Goal: Information Seeking & Learning: Check status

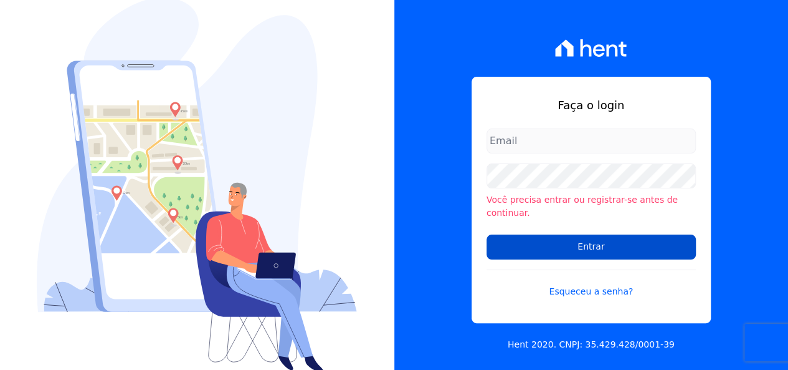
type input "[EMAIL_ADDRESS][DOMAIN_NAME]"
click at [503, 249] on input "Entrar" at bounding box center [591, 246] width 209 height 25
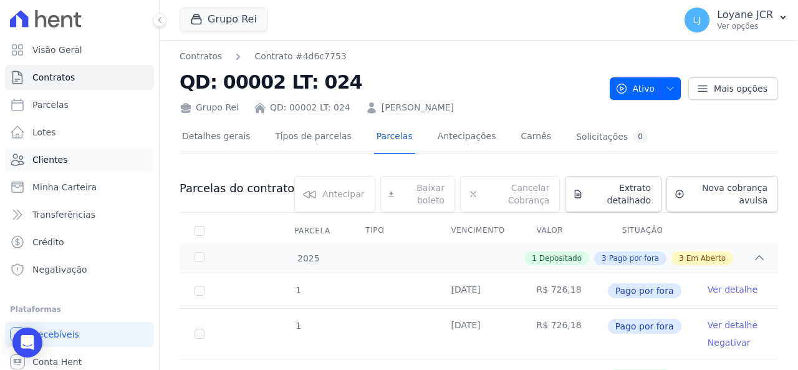
click at [107, 158] on link "Clientes" at bounding box center [79, 159] width 149 height 25
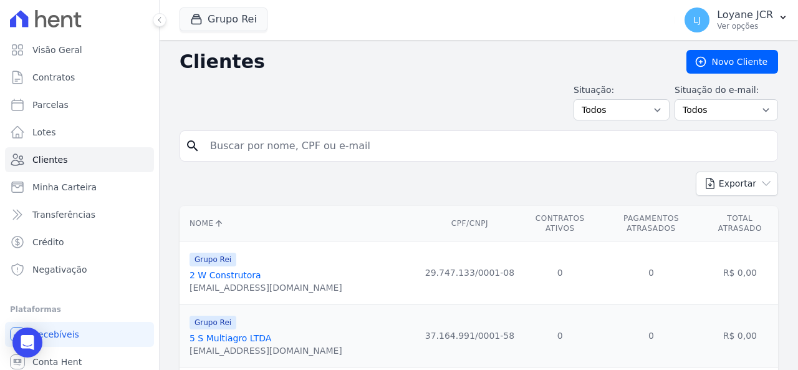
click at [323, 146] on input "search" at bounding box center [488, 145] width 570 height 25
paste input "[PERSON_NAME]"
type input "[PERSON_NAME]"
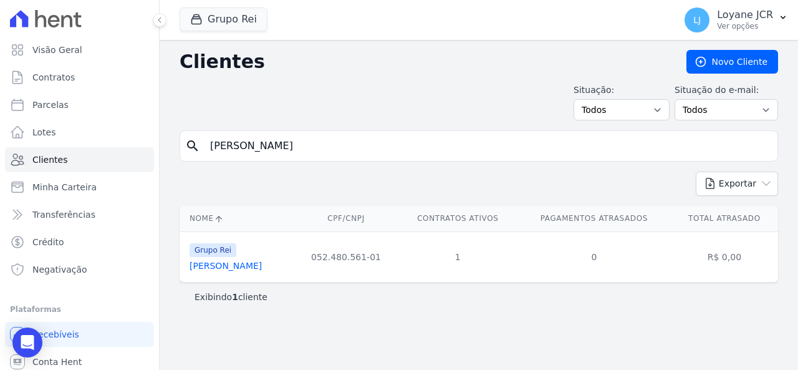
click at [262, 261] on link "[PERSON_NAME]" at bounding box center [225, 266] width 72 height 10
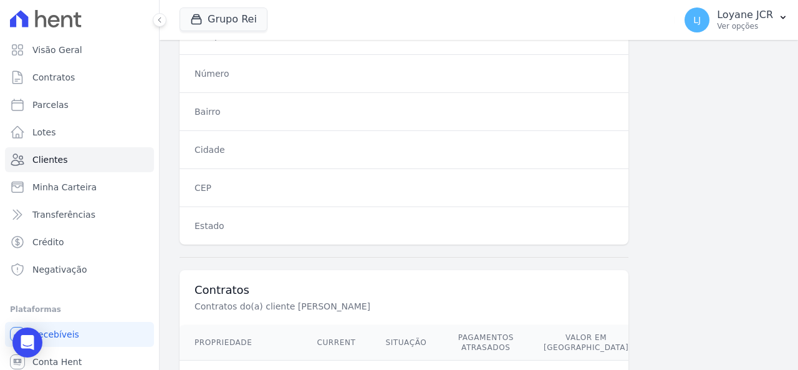
scroll to position [982, 0]
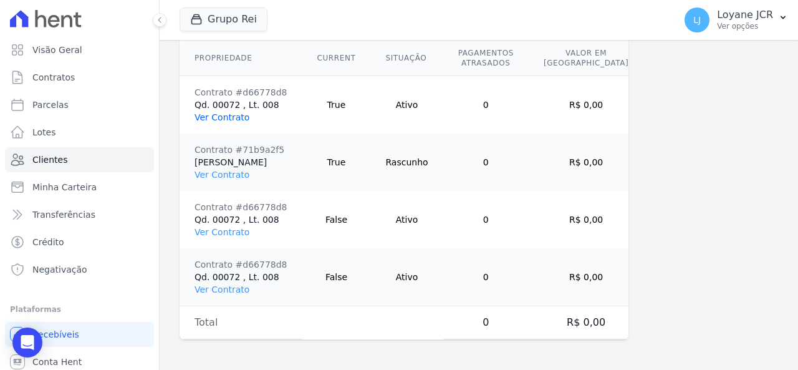
click at [239, 117] on link "Ver Contrato" at bounding box center [221, 117] width 55 height 10
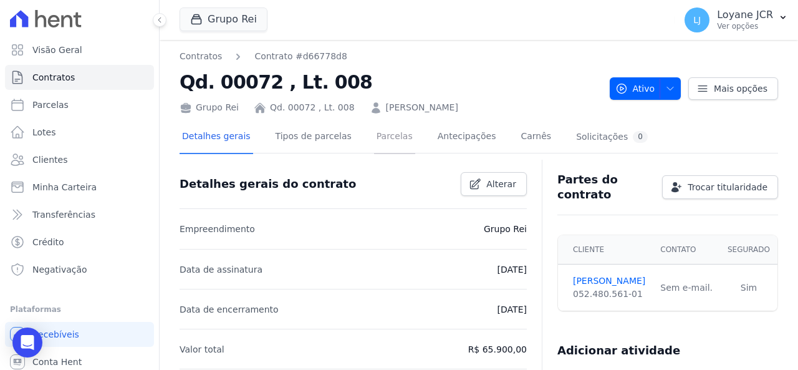
click at [379, 145] on link "Parcelas" at bounding box center [394, 137] width 41 height 33
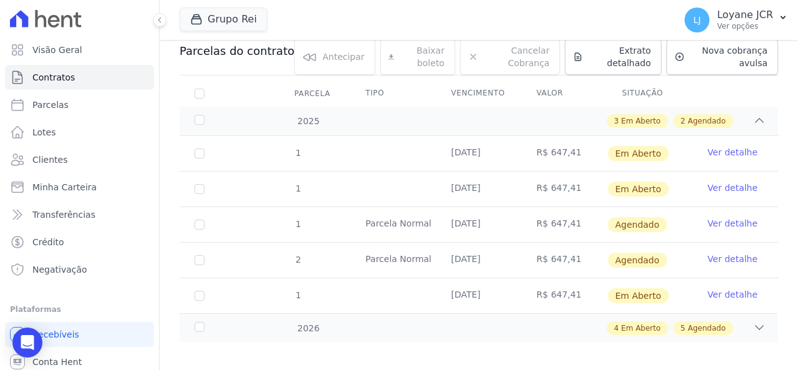
scroll to position [145, 0]
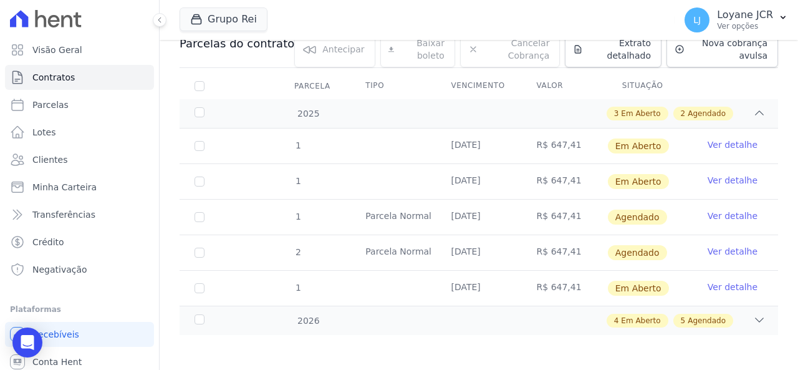
click at [299, 142] on span "1" at bounding box center [297, 145] width 7 height 10
click at [707, 143] on link "Ver detalhe" at bounding box center [732, 144] width 50 height 12
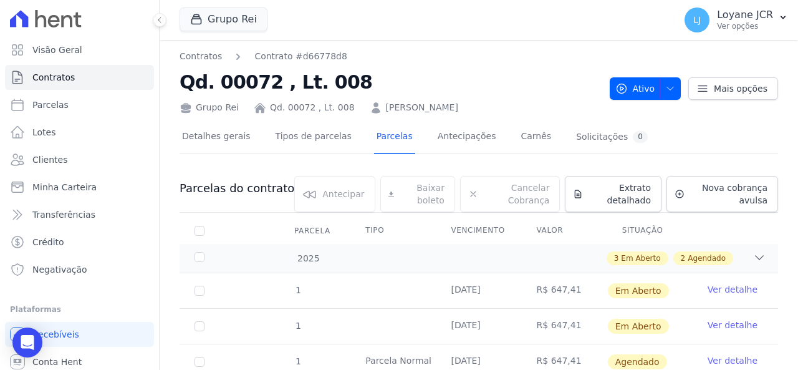
click at [472, 59] on nav "Contratos Contrato #d66778d8" at bounding box center [390, 56] width 420 height 13
click at [199, 261] on div "2025" at bounding box center [217, 258] width 50 height 13
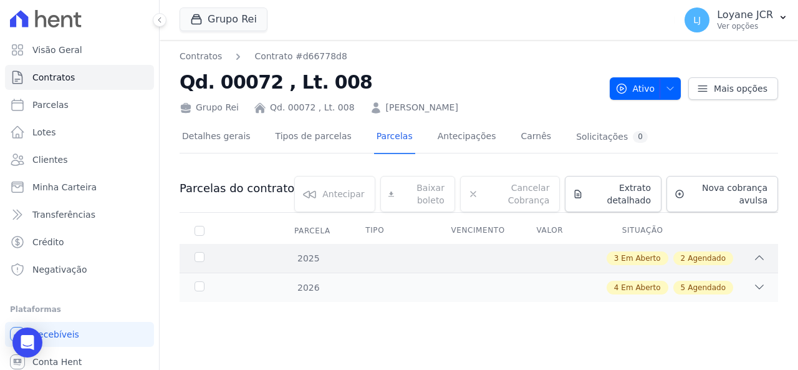
click at [199, 261] on div "2025" at bounding box center [217, 258] width 50 height 13
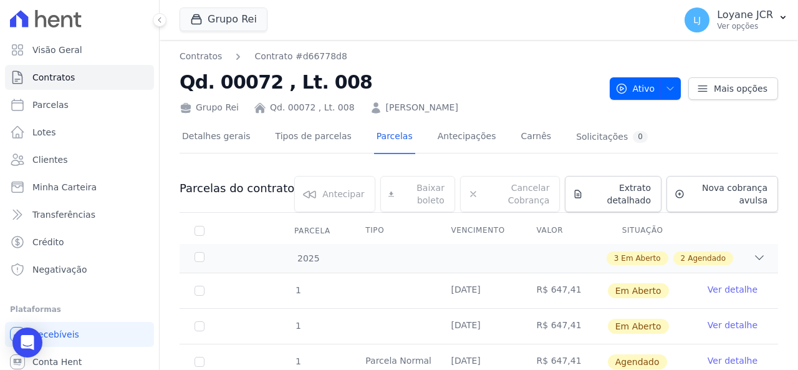
click at [193, 284] on td "1" at bounding box center [200, 290] width 40 height 35
click at [202, 255] on div "2025" at bounding box center [217, 258] width 50 height 13
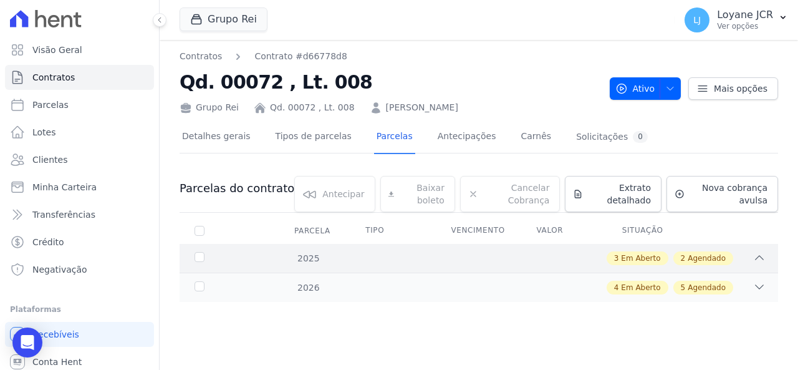
click at [188, 256] on div "2025 3 Em Aberto 2 Agendado" at bounding box center [479, 258] width 598 height 29
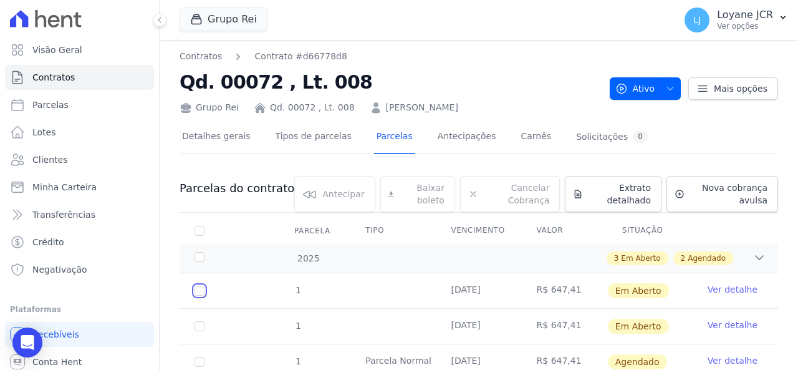
click at [199, 285] on input "checkbox" at bounding box center [199, 290] width 10 height 10
checkbox input "true"
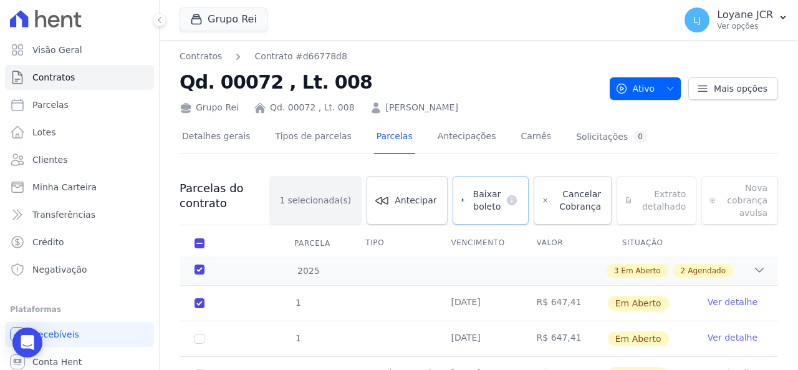
scroll to position [157, 0]
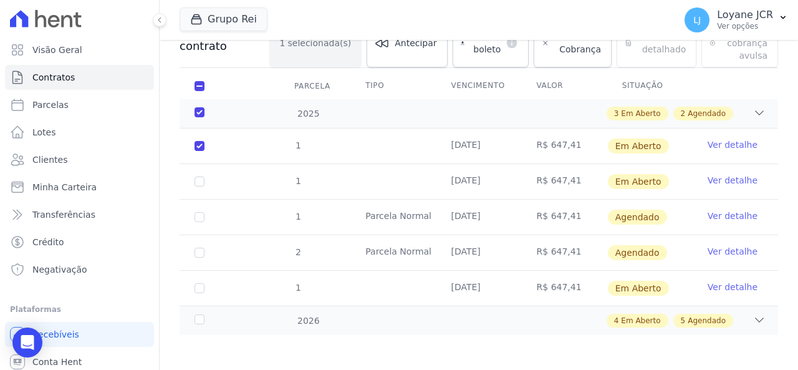
drag, startPoint x: 231, startPoint y: 169, endPoint x: 175, endPoint y: 140, distance: 63.0
click at [175, 140] on div "1 [DATE] R$ 647,41 Em [GEOGRAPHIC_DATA] Ver detalhe 1 [DATE] R$ 647,41 Em [GEOG…" at bounding box center [479, 216] width 638 height 187
click at [203, 175] on td "1" at bounding box center [200, 181] width 40 height 35
click at [201, 177] on input "checkbox" at bounding box center [199, 181] width 10 height 10
checkbox input "true"
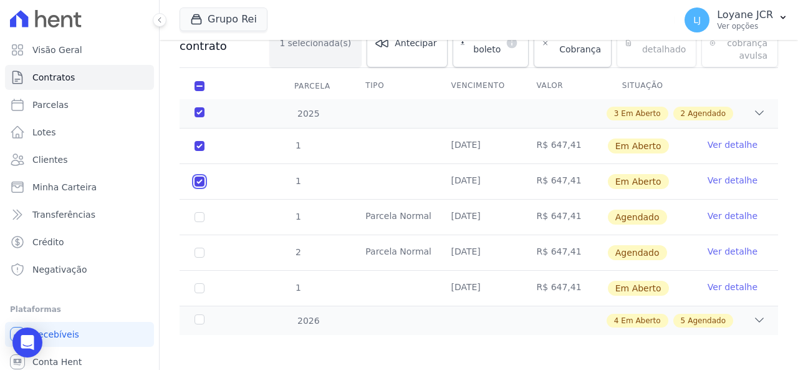
checkbox input "true"
click at [201, 285] on input "checkbox" at bounding box center [199, 288] width 10 height 10
checkbox input "true"
click at [280, 321] on div "4 Em Aberto 5 Agendado" at bounding box center [507, 321] width 515 height 14
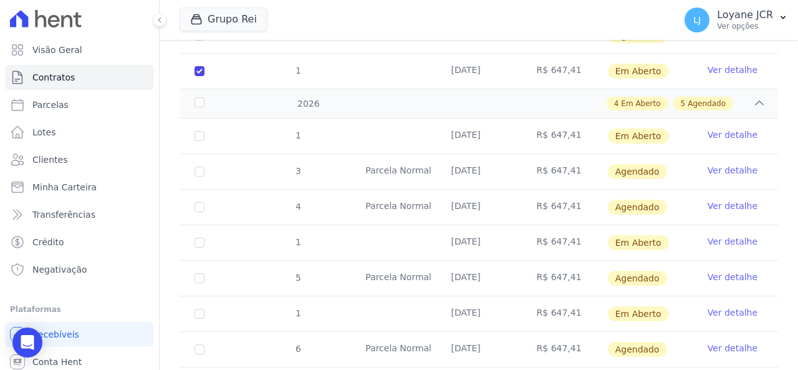
scroll to position [344, 0]
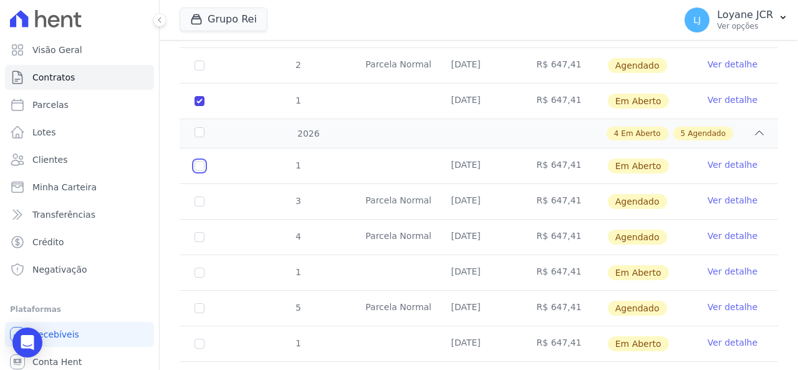
click at [200, 163] on input "checkbox" at bounding box center [199, 166] width 10 height 10
checkbox input "true"
drag, startPoint x: 202, startPoint y: 176, endPoint x: 179, endPoint y: 166, distance: 25.1
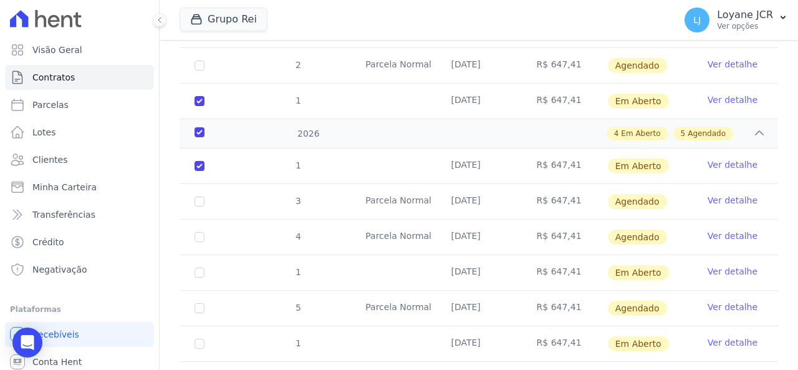
click at [179, 166] on div "1 [DATE] R$ 647,41 Em [GEOGRAPHIC_DATA] Ver detalhe 3 [GEOGRAPHIC_DATA] [DATE] …" at bounding box center [479, 307] width 638 height 329
click at [714, 199] on link "Ver detalhe" at bounding box center [732, 200] width 50 height 12
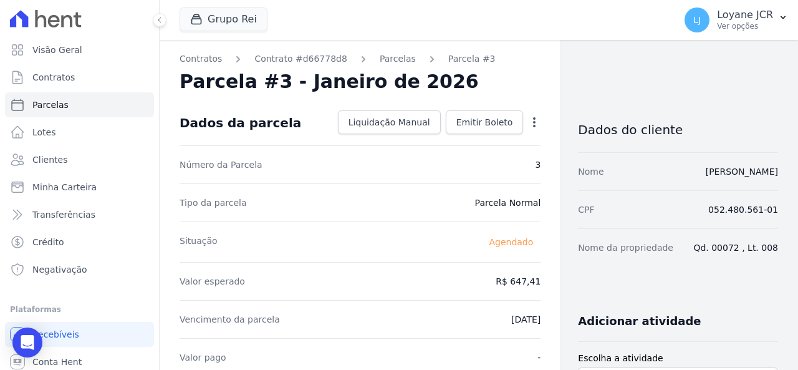
drag, startPoint x: 707, startPoint y: 205, endPoint x: 456, endPoint y: 170, distance: 253.0
click at [456, 170] on div "Número da Parcela 3" at bounding box center [360, 164] width 361 height 38
